Goal: Task Accomplishment & Management: Manage account settings

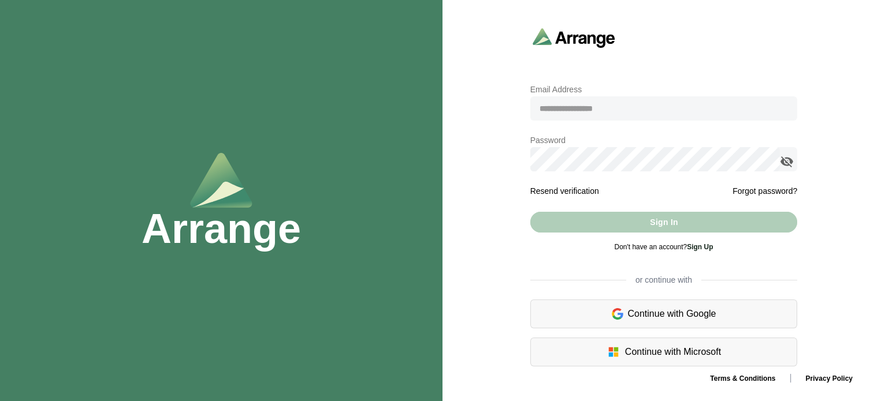
click at [598, 317] on div "Continue with Google" at bounding box center [663, 314] width 267 height 29
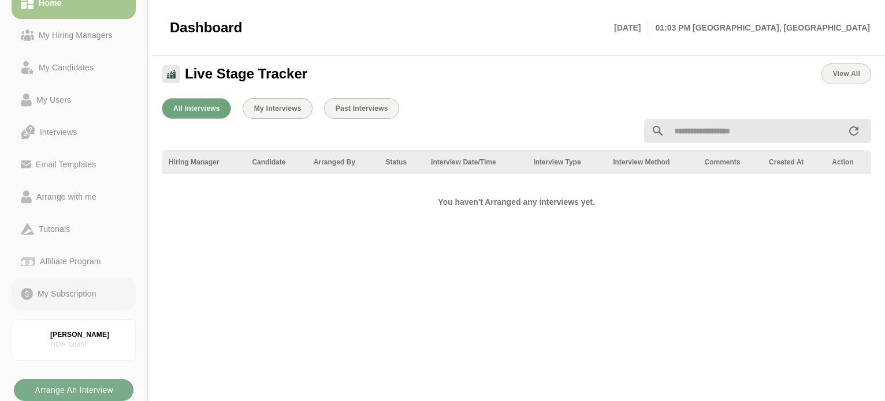
scroll to position [388, 0]
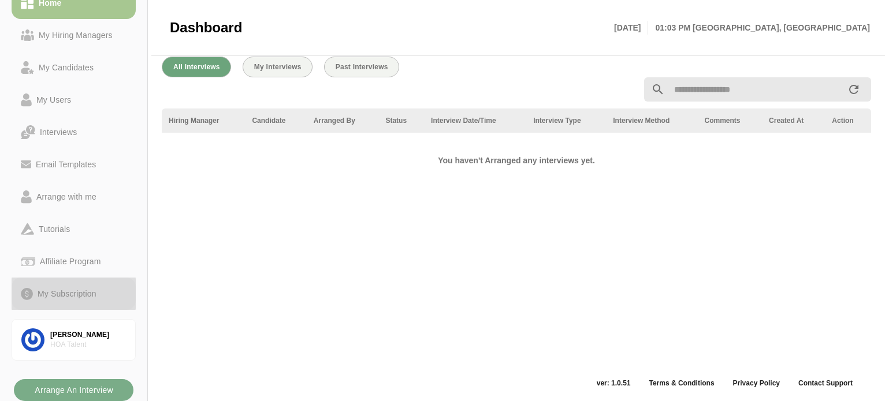
click at [50, 291] on div "My Subscription" at bounding box center [67, 294] width 68 height 14
click at [80, 289] on div "My Subscription" at bounding box center [67, 294] width 68 height 14
click at [77, 293] on div "My Subscription" at bounding box center [67, 294] width 68 height 14
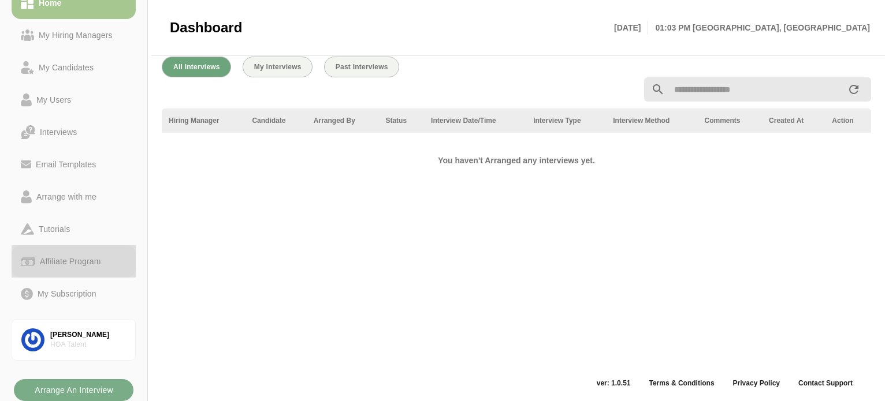
click at [80, 258] on div "Affiliate Program" at bounding box center [70, 262] width 70 height 14
click at [91, 287] on div "My Subscription" at bounding box center [67, 294] width 68 height 14
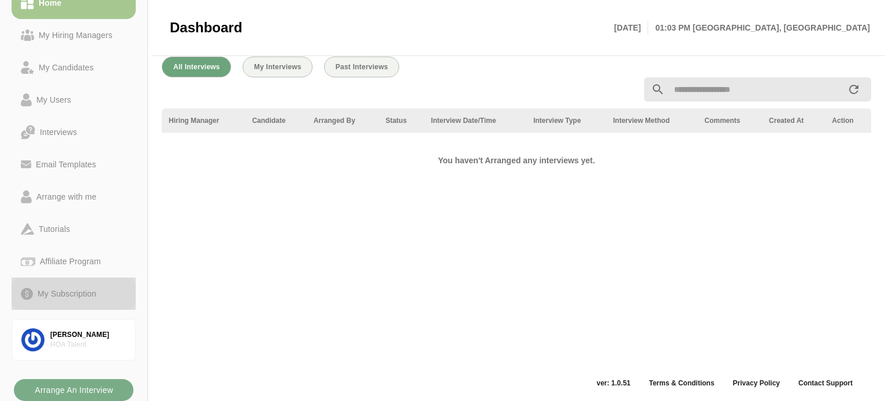
click at [53, 295] on div "My Subscription" at bounding box center [67, 294] width 68 height 14
click at [58, 222] on div "Tutorials" at bounding box center [54, 229] width 40 height 14
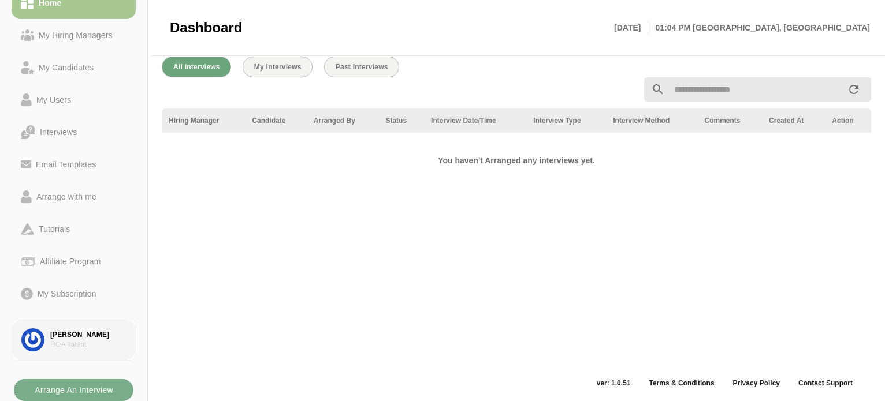
click at [68, 334] on div "[PERSON_NAME]" at bounding box center [88, 335] width 76 height 10
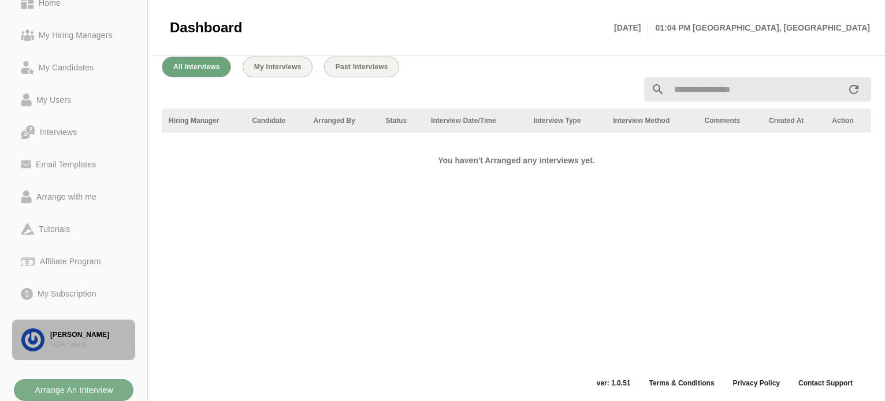
click at [68, 333] on div "[PERSON_NAME]" at bounding box center [88, 335] width 76 height 10
